Goal: Information Seeking & Learning: Learn about a topic

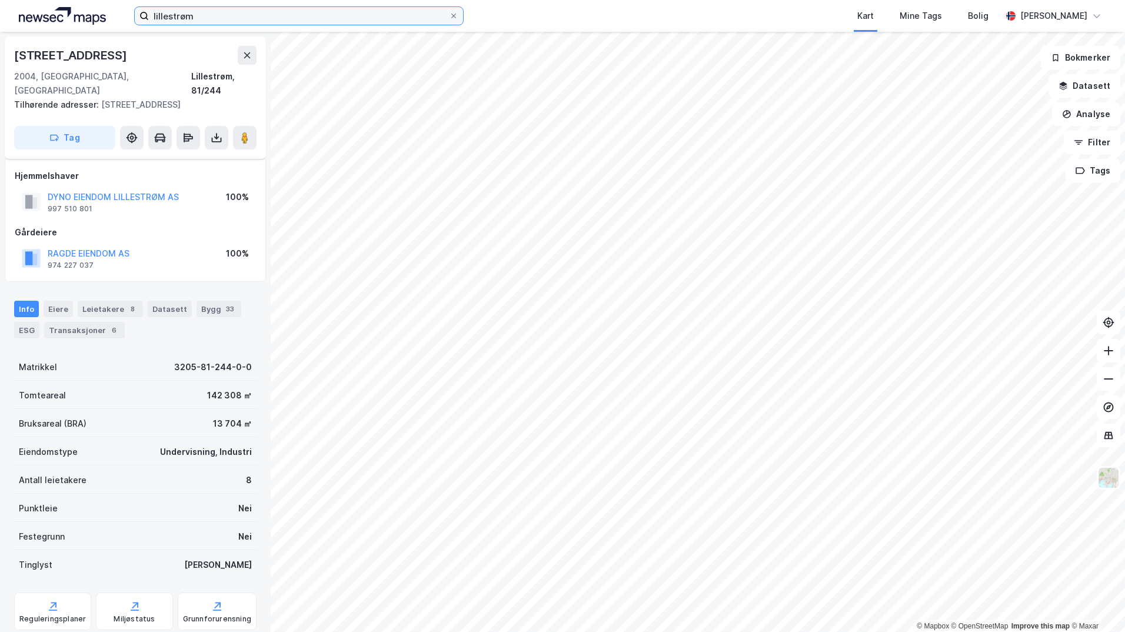
drag, startPoint x: 0, startPoint y: 0, endPoint x: 210, endPoint y: 16, distance: 210.6
click at [210, 16] on input "lillestrøm" at bounding box center [299, 16] width 300 height 18
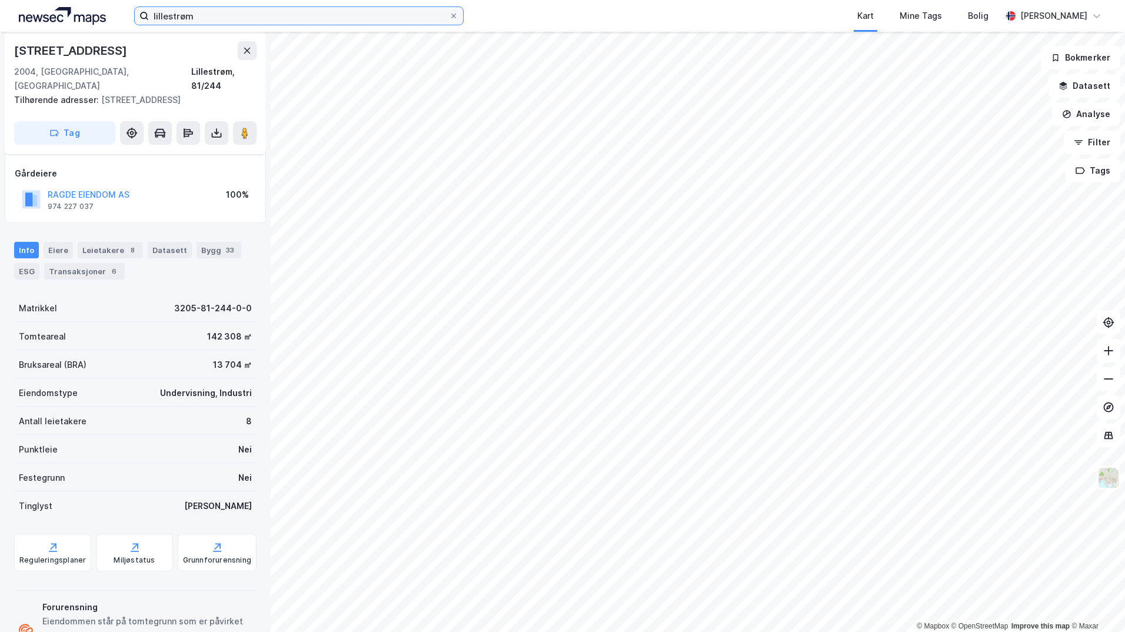
click at [210, 16] on input "lillestrøm" at bounding box center [299, 16] width 300 height 18
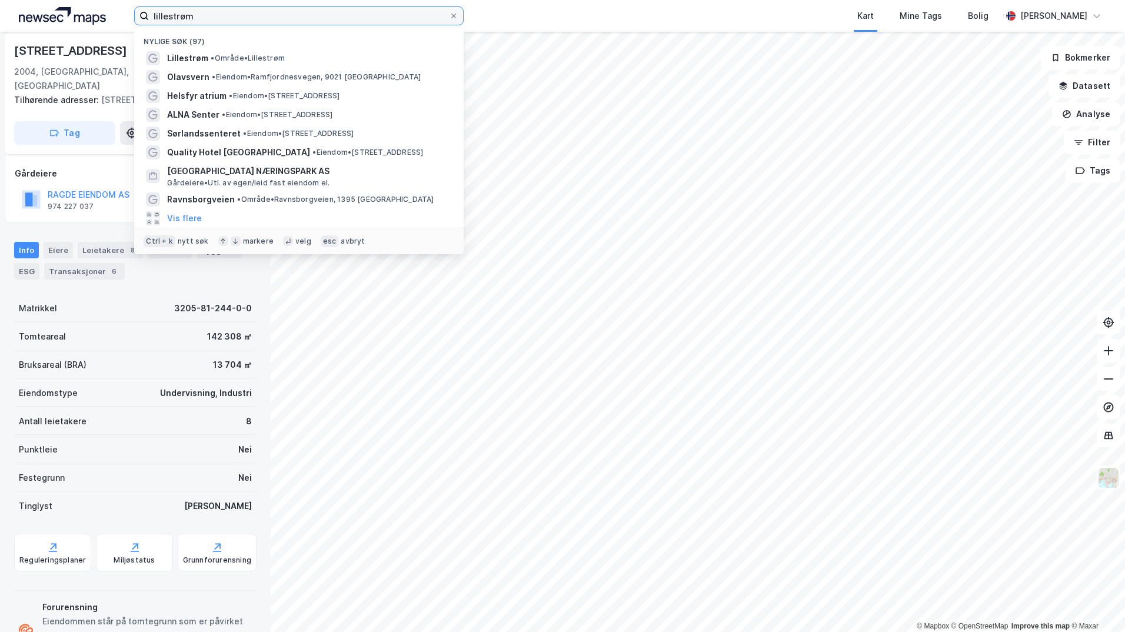
click at [210, 16] on input "lillestrøm" at bounding box center [299, 16] width 300 height 18
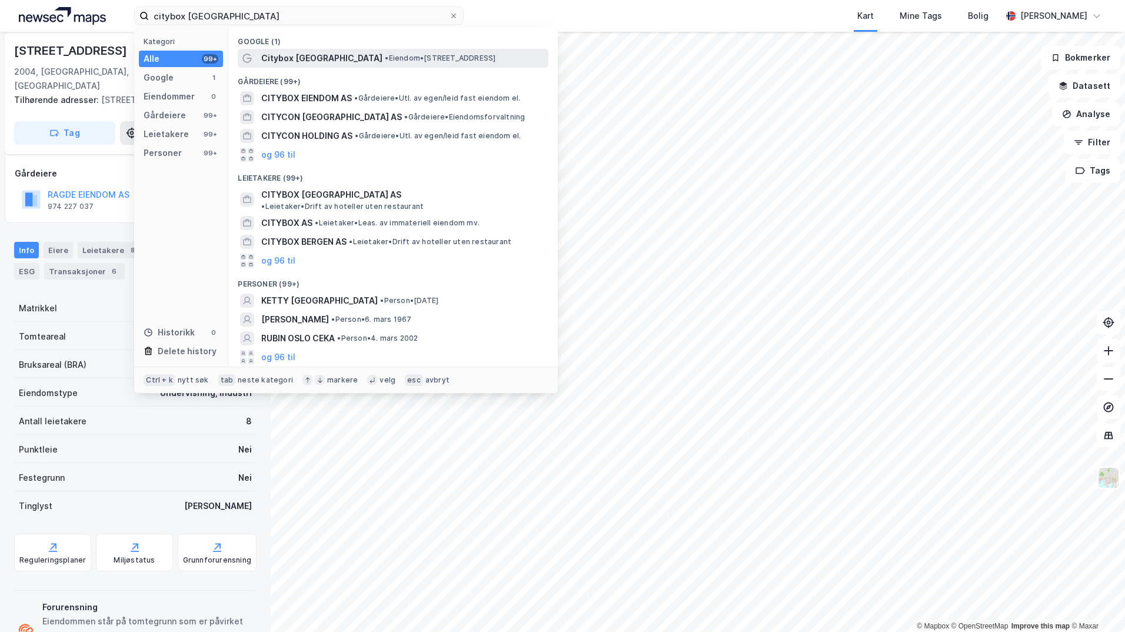
click at [297, 57] on span "Citybox [GEOGRAPHIC_DATA]" at bounding box center [321, 58] width 121 height 14
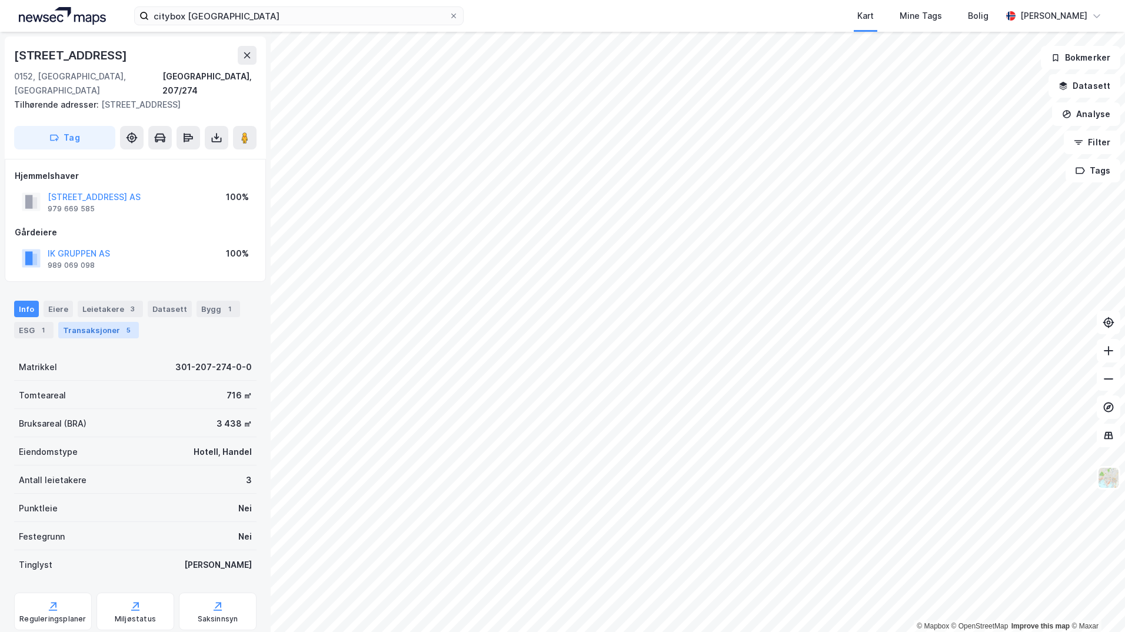
click at [86, 332] on div "Transaksjoner 5" at bounding box center [98, 330] width 81 height 16
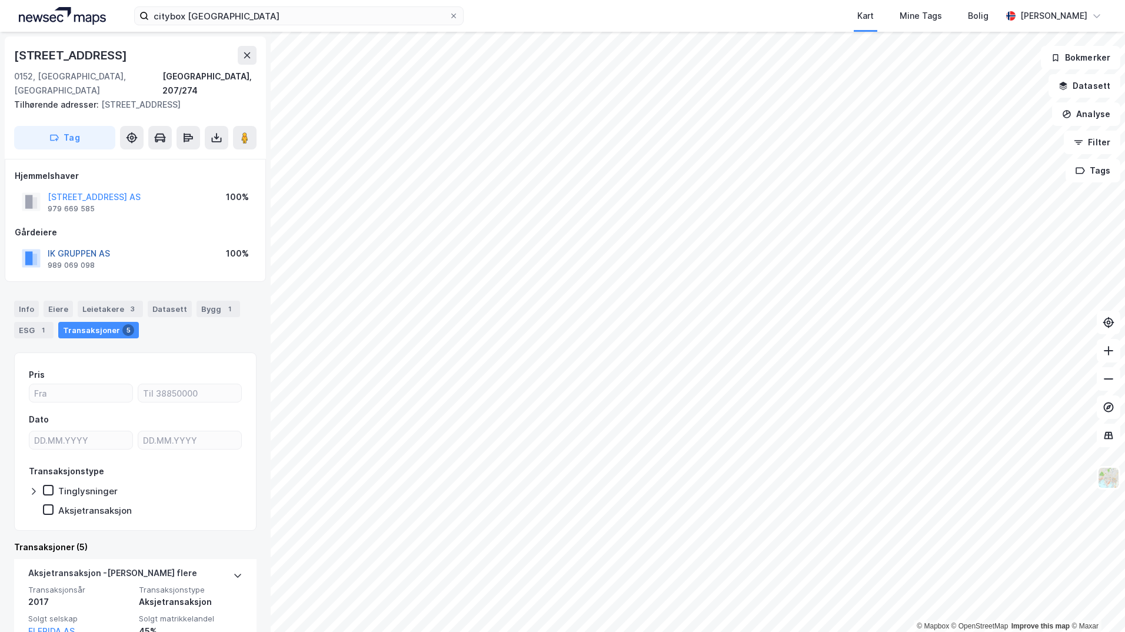
click at [0, 0] on button "IK GRUPPEN AS" at bounding box center [0, 0] width 0 height 0
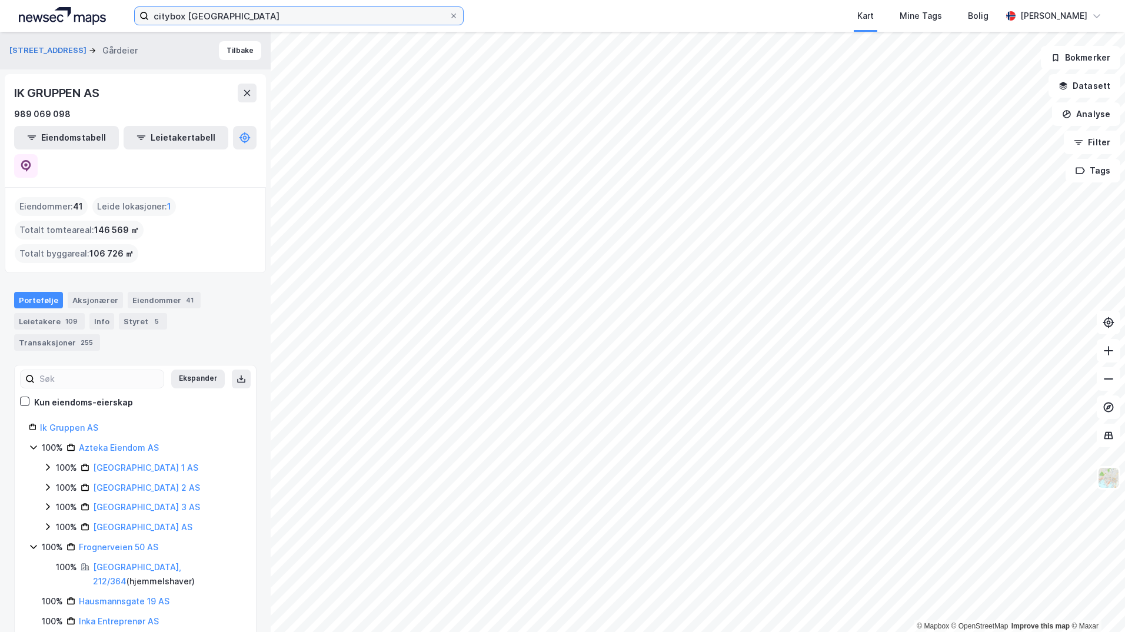
click at [216, 15] on input "citybox [GEOGRAPHIC_DATA]" at bounding box center [299, 16] width 300 height 18
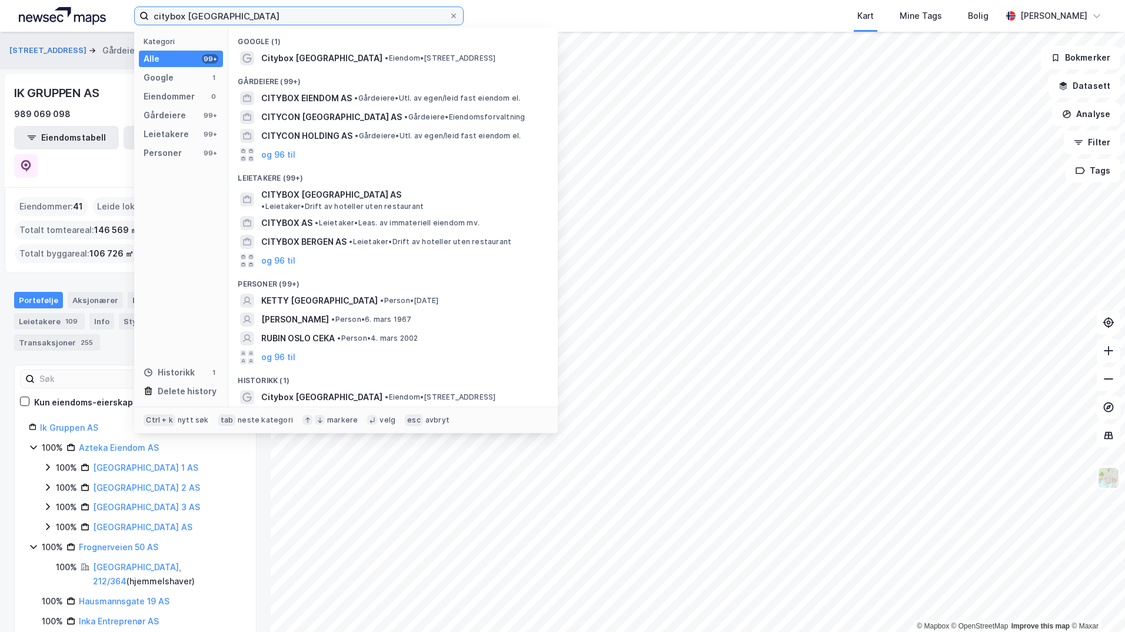
click at [216, 15] on input "citybox [GEOGRAPHIC_DATA]" at bounding box center [299, 16] width 300 height 18
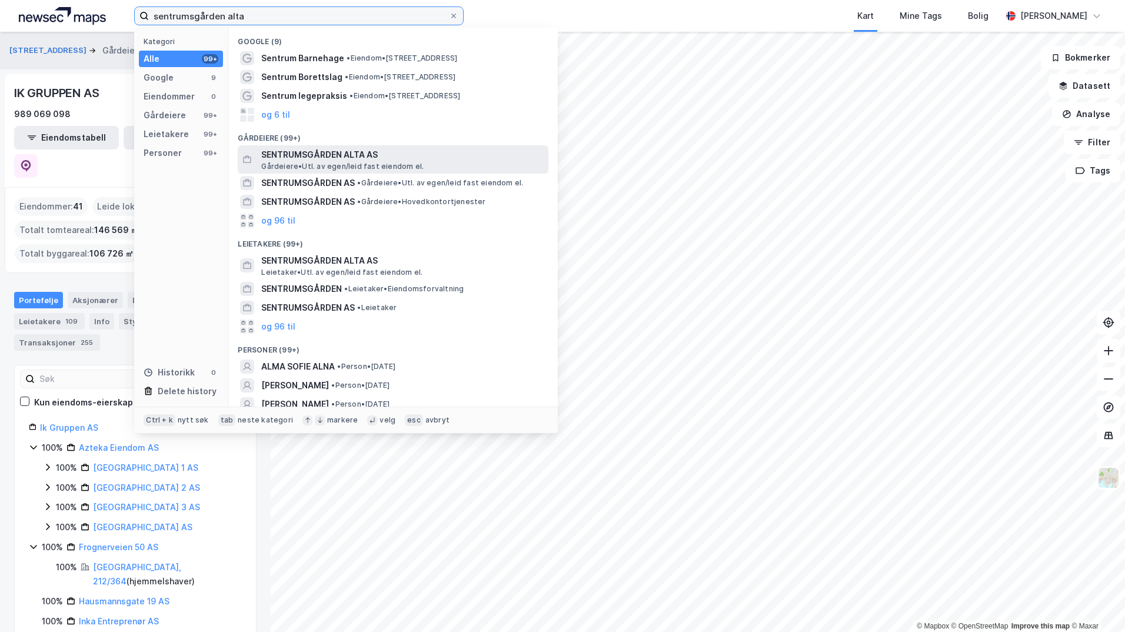
type input "sentrumsgården alta"
click at [308, 152] on span "SENTRUMSGÅRDEN ALTA AS" at bounding box center [402, 155] width 282 height 14
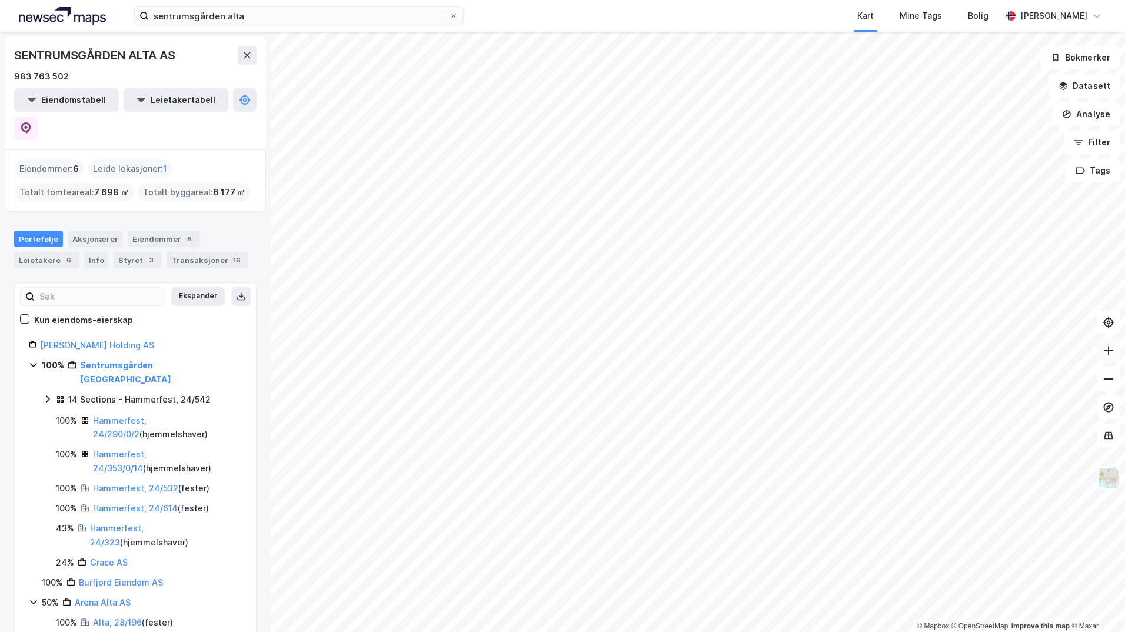
click at [1108, 353] on icon at bounding box center [1108, 350] width 1 height 9
click at [1111, 381] on icon at bounding box center [1109, 379] width 12 height 12
